Goal: Information Seeking & Learning: Find specific fact

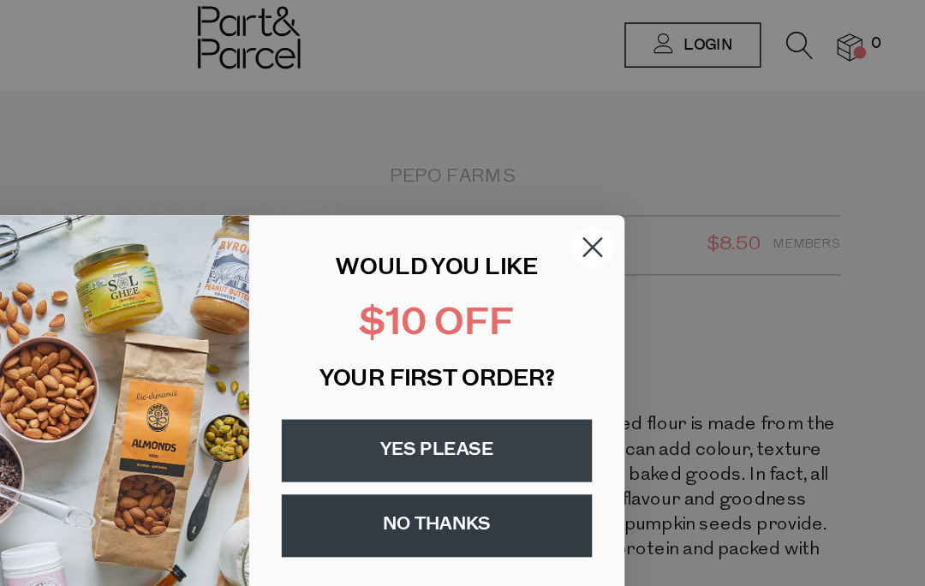
click at [683, 182] on icon "Close dialog" at bounding box center [698, 169] width 30 height 30
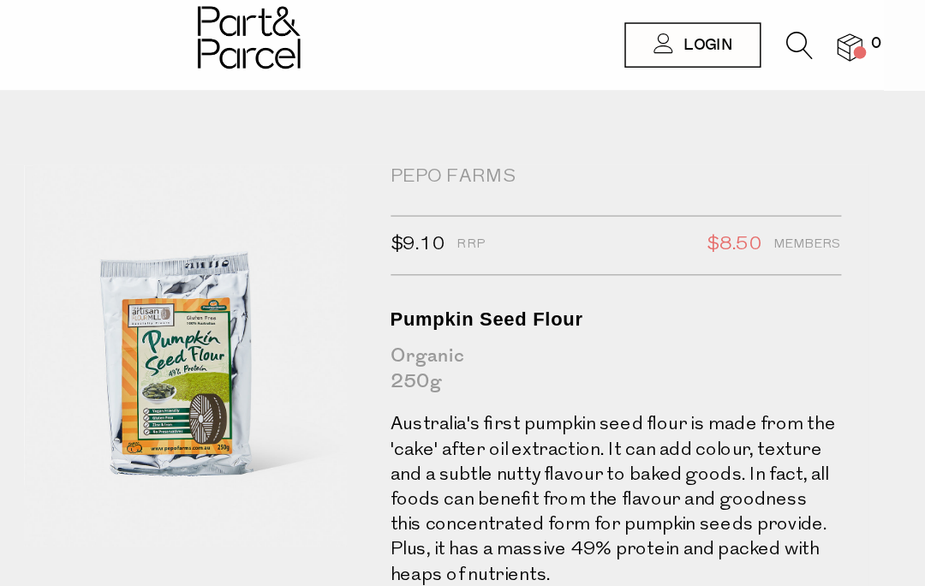
click at [427, 43] on img at bounding box center [462, 25] width 70 height 43
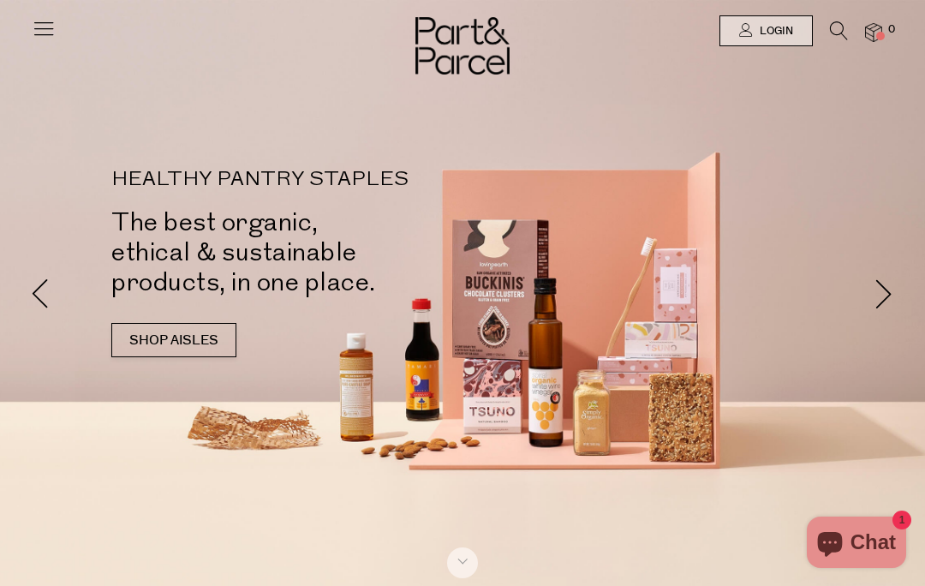
click at [269, 191] on div at bounding box center [462, 293] width 925 height 586
click at [200, 323] on link "SHOP AISLES" at bounding box center [173, 340] width 125 height 34
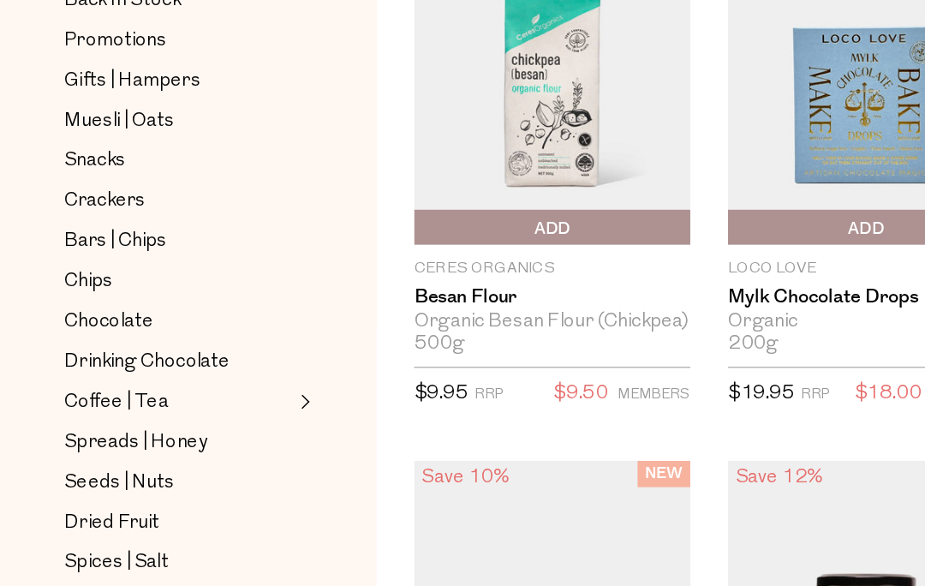
scroll to position [150, 0]
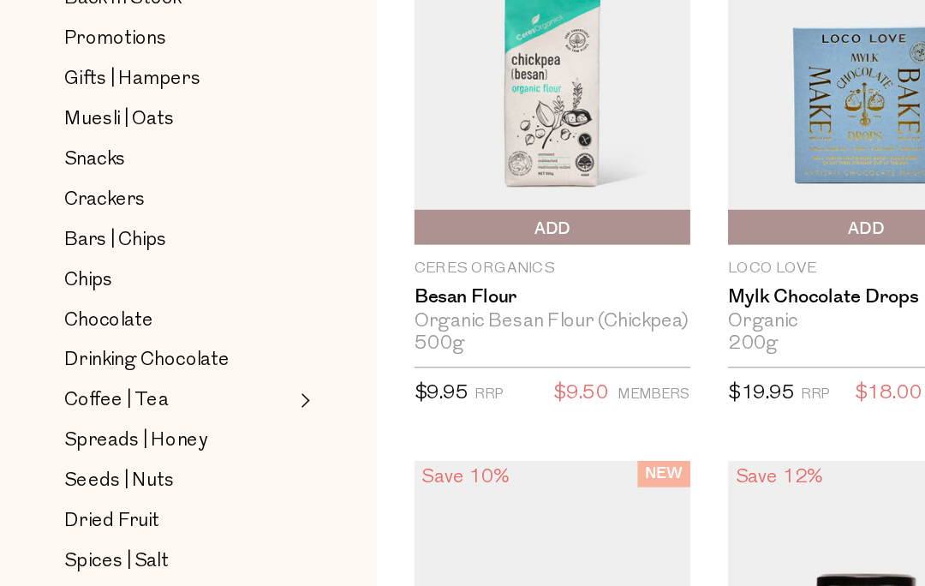
click at [110, 454] on span "Seeds | Nuts" at bounding box center [81, 464] width 75 height 21
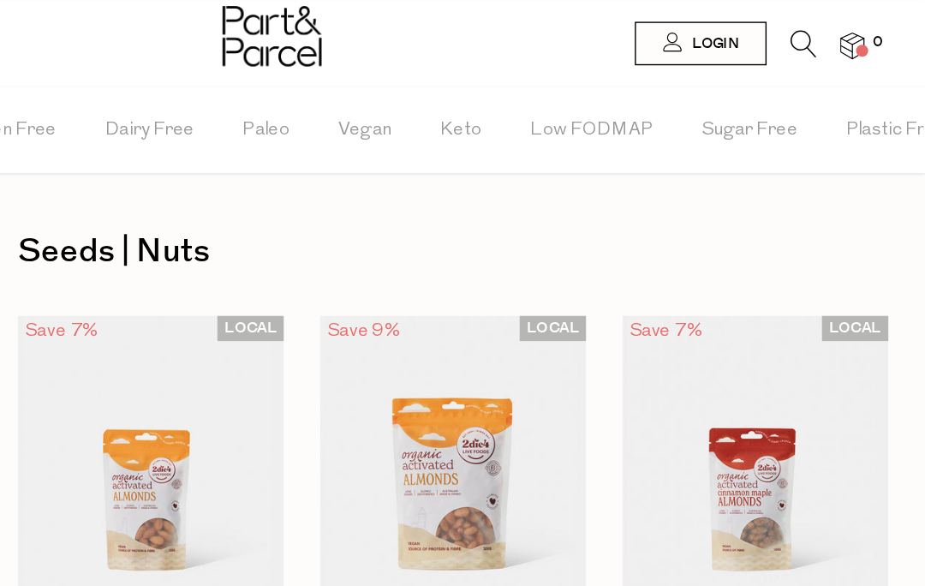
click at [830, 37] on icon at bounding box center [839, 30] width 18 height 19
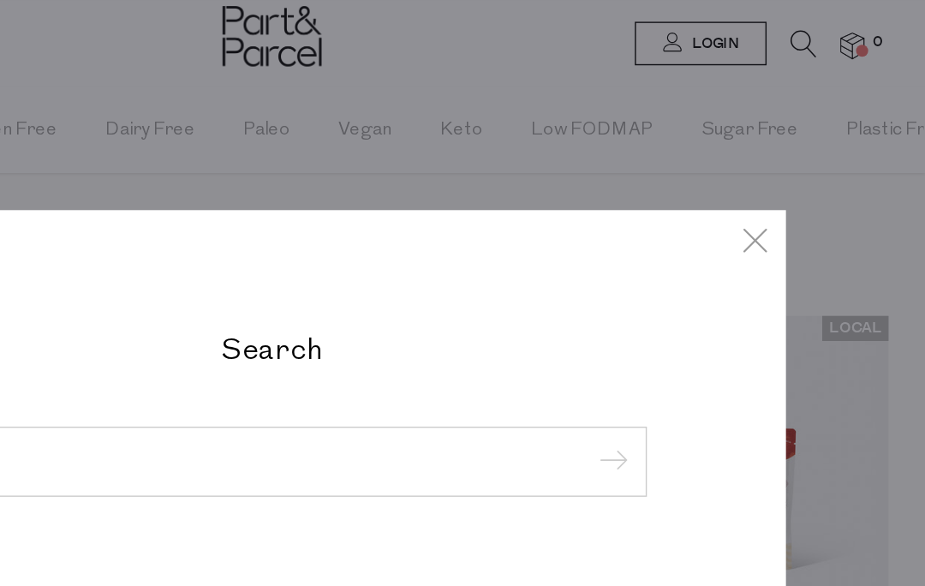
click at [564, 24] on div "Search" at bounding box center [462, 293] width 831 height 586
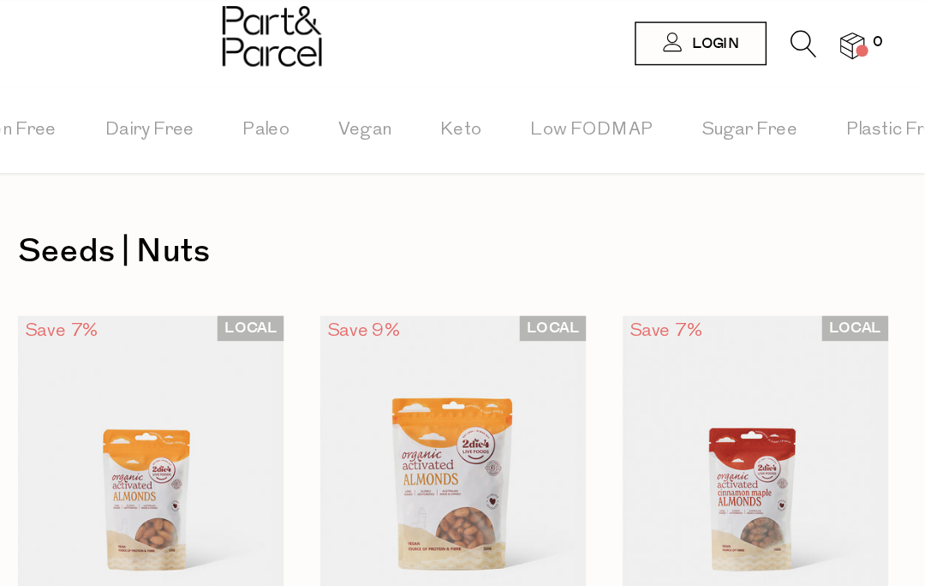
click at [830, 37] on icon at bounding box center [839, 30] width 18 height 19
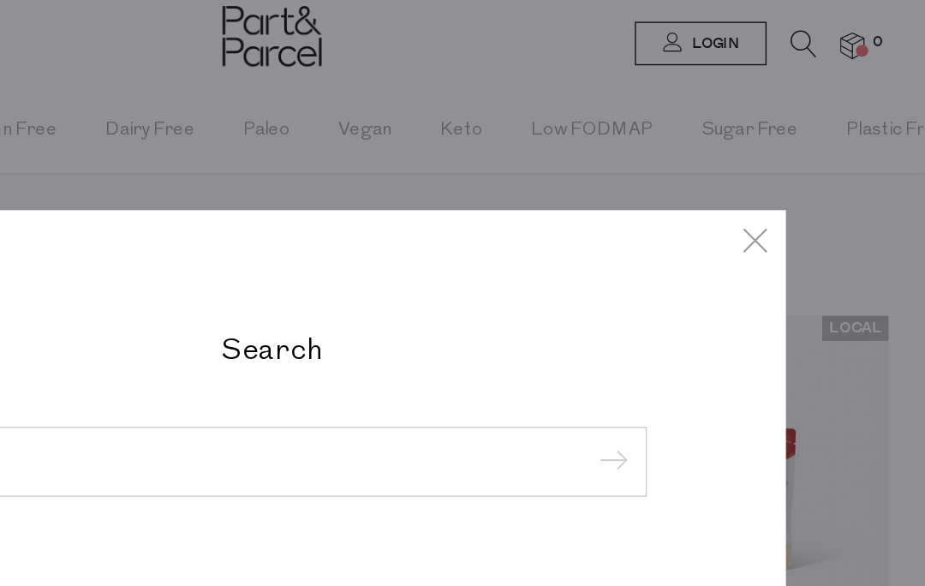
click at [211, 332] on input "search" at bounding box center [463, 326] width 504 height 13
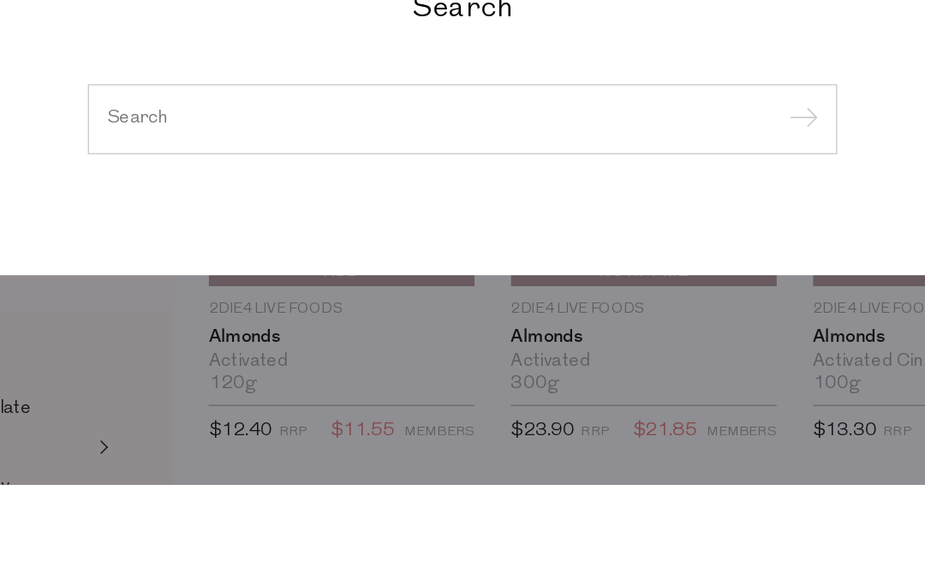
type input "C"
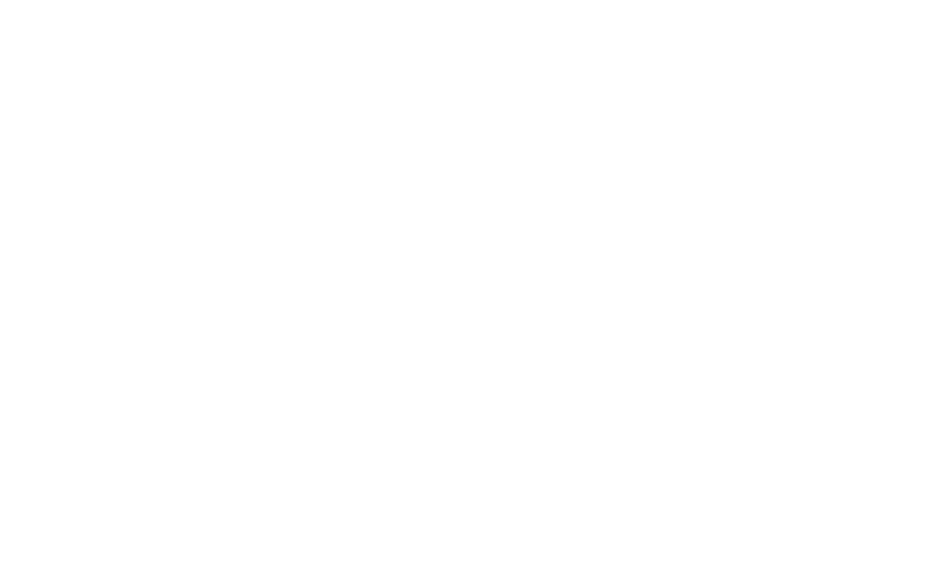
type input "Ground seeds"
click at [689, 114] on input "submit" at bounding box center [702, 127] width 26 height 26
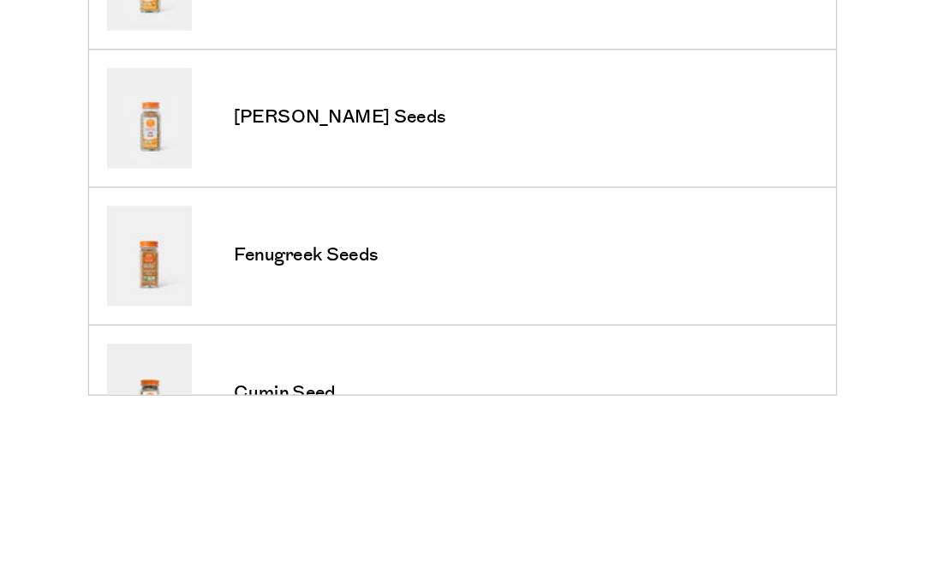
scroll to position [72, 0]
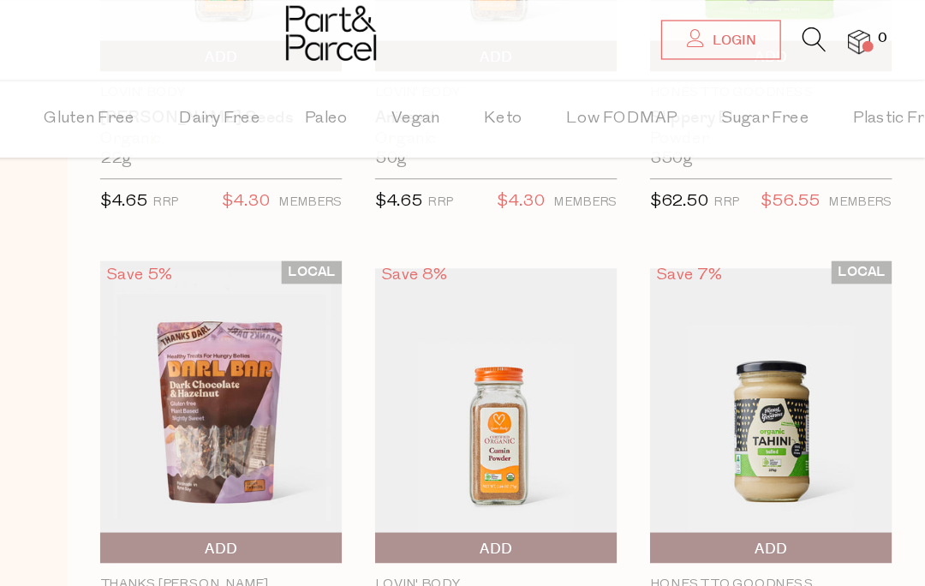
scroll to position [1029, 0]
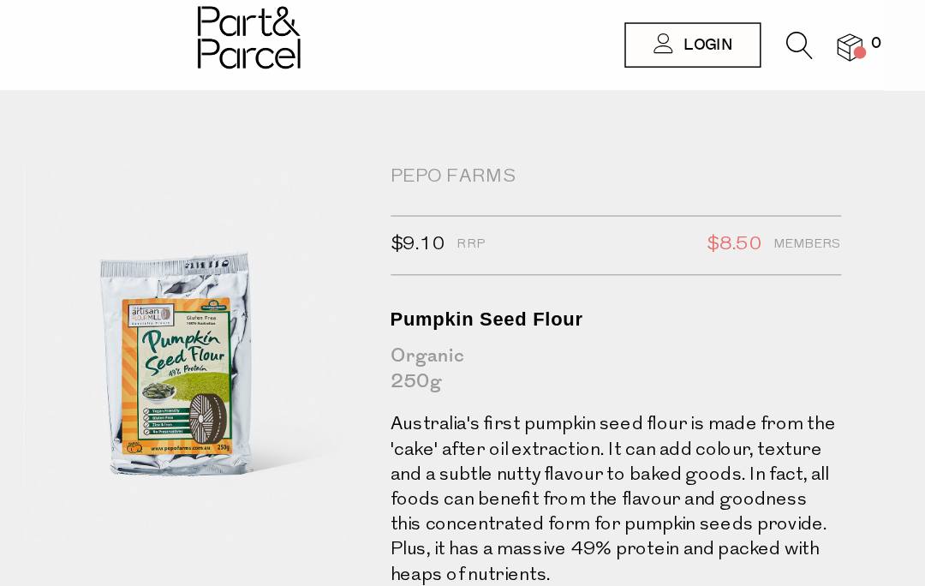
click at [830, 29] on icon at bounding box center [839, 30] width 18 height 19
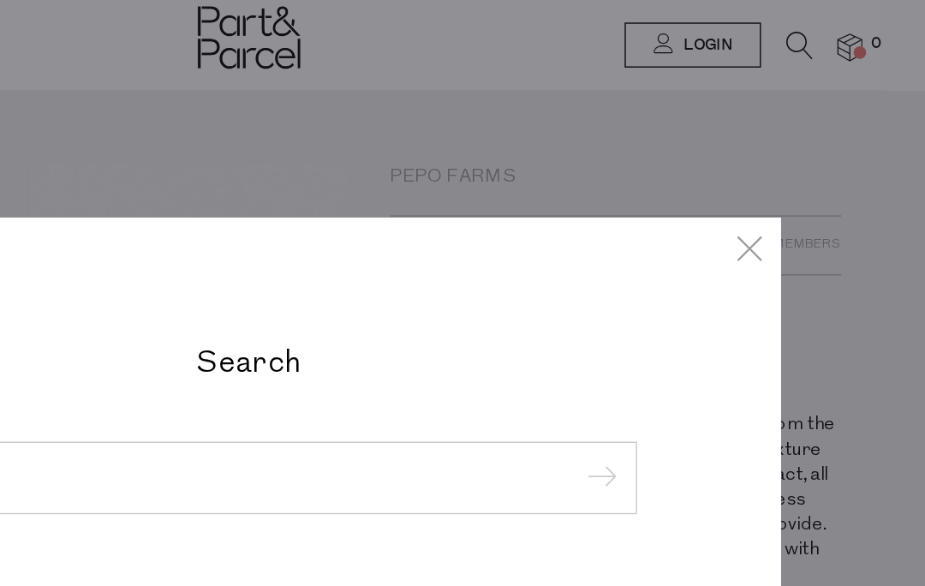
click at [241, 331] on input "search" at bounding box center [463, 326] width 504 height 13
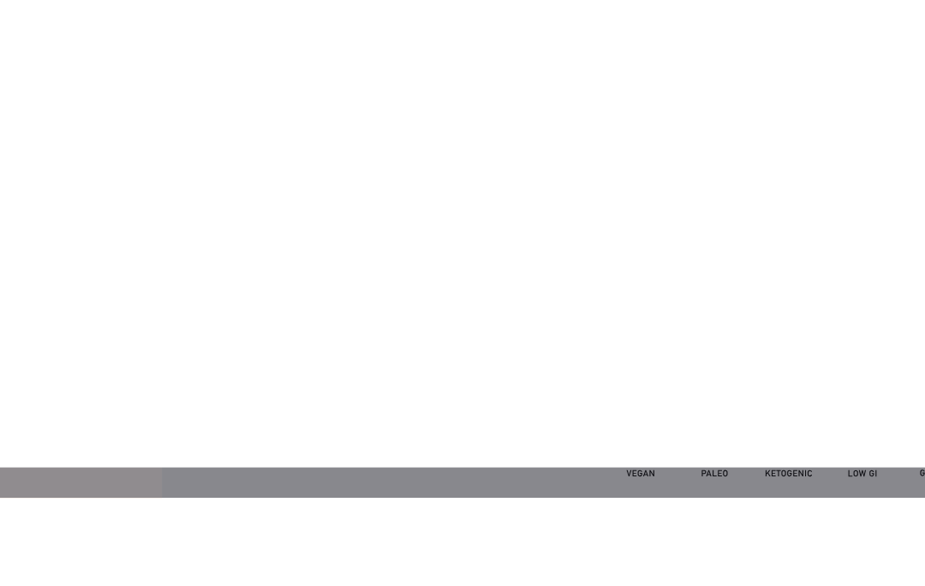
type input "Ground flaxseed"
click at [689, 188] on input "submit" at bounding box center [702, 201] width 26 height 26
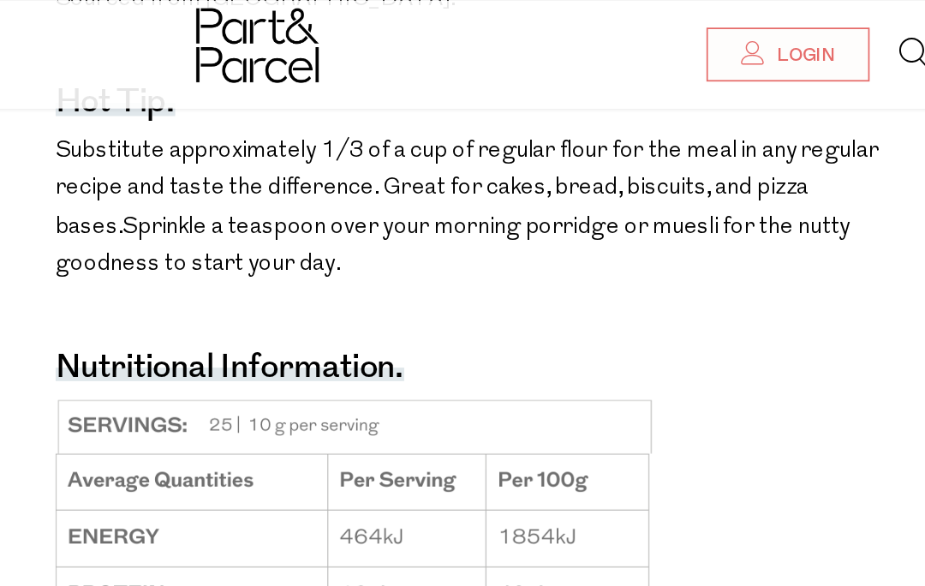
scroll to position [1345, 0]
